Goal: Task Accomplishment & Management: Manage account settings

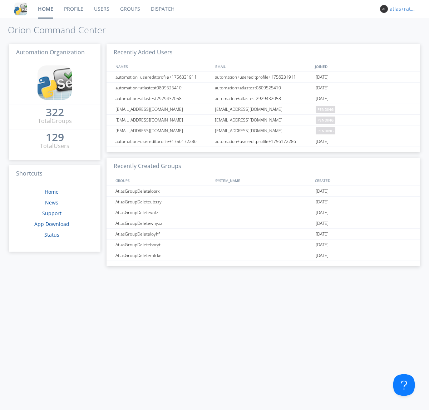
click at [401, 9] on div "atlas+ratelimit" at bounding box center [402, 8] width 27 height 7
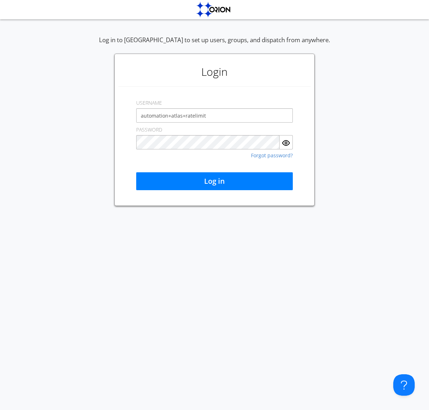
type input "automation+atlas+ratelimit"
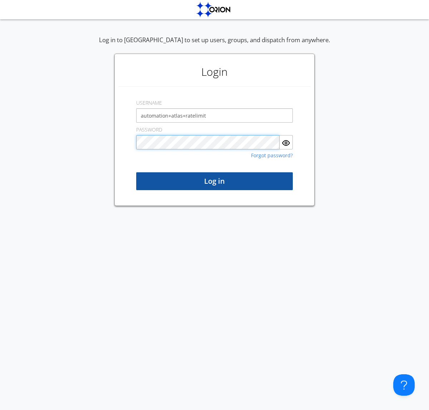
click at [214, 181] on button "Log in" at bounding box center [214, 181] width 156 height 18
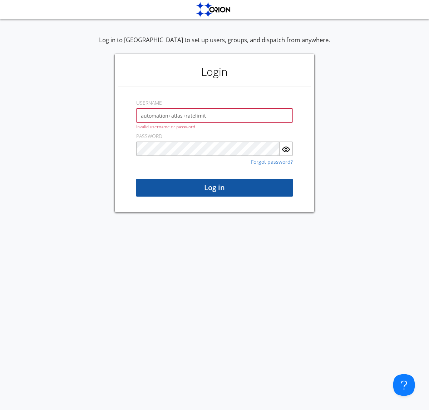
click at [214, 188] on button "Log in" at bounding box center [214, 188] width 156 height 18
